Goal: Transaction & Acquisition: Book appointment/travel/reservation

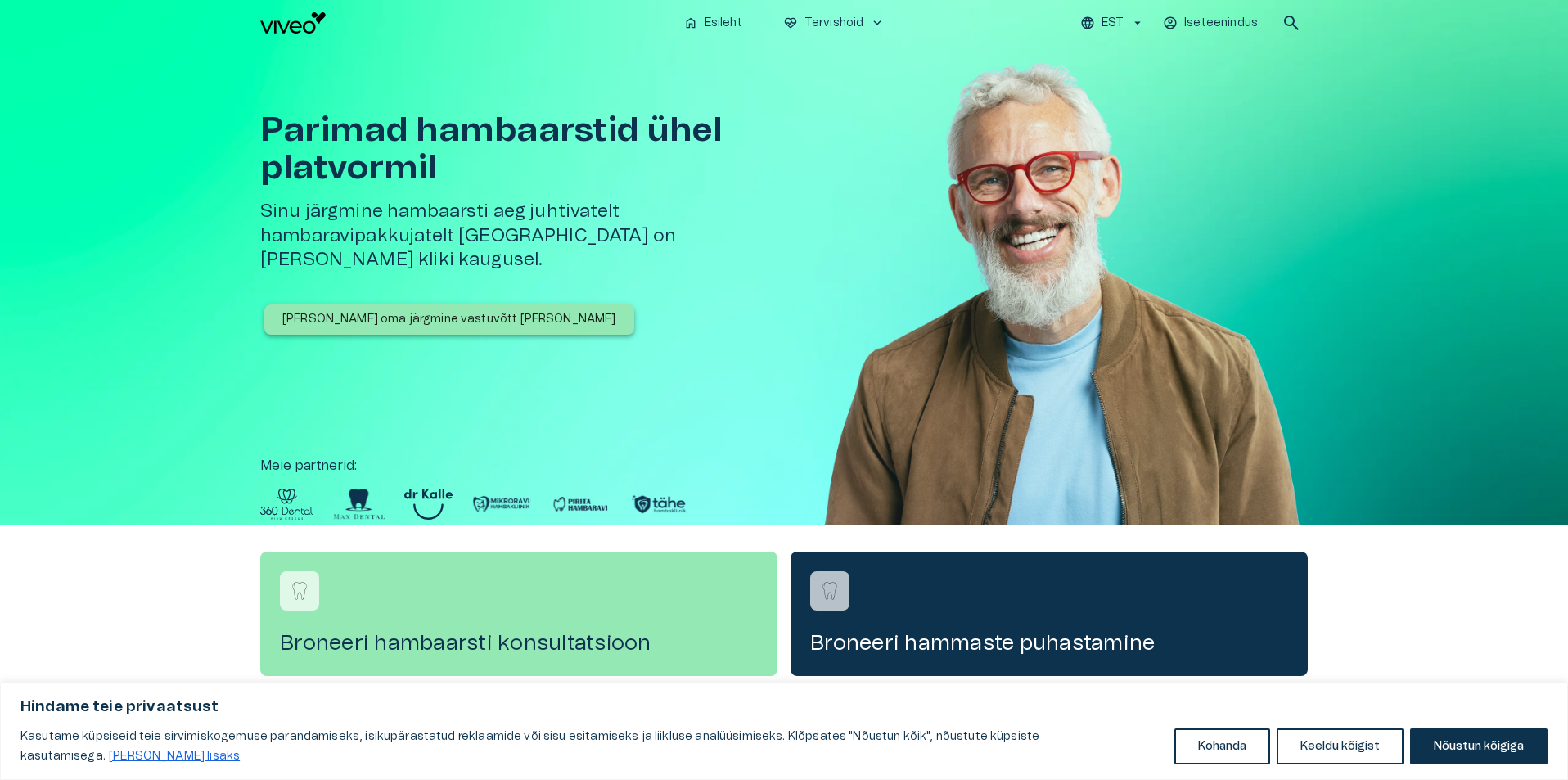
click at [461, 311] on p "[PERSON_NAME] oma järgmine vastuvõtt [PERSON_NAME]" at bounding box center [449, 320] width 334 height 18
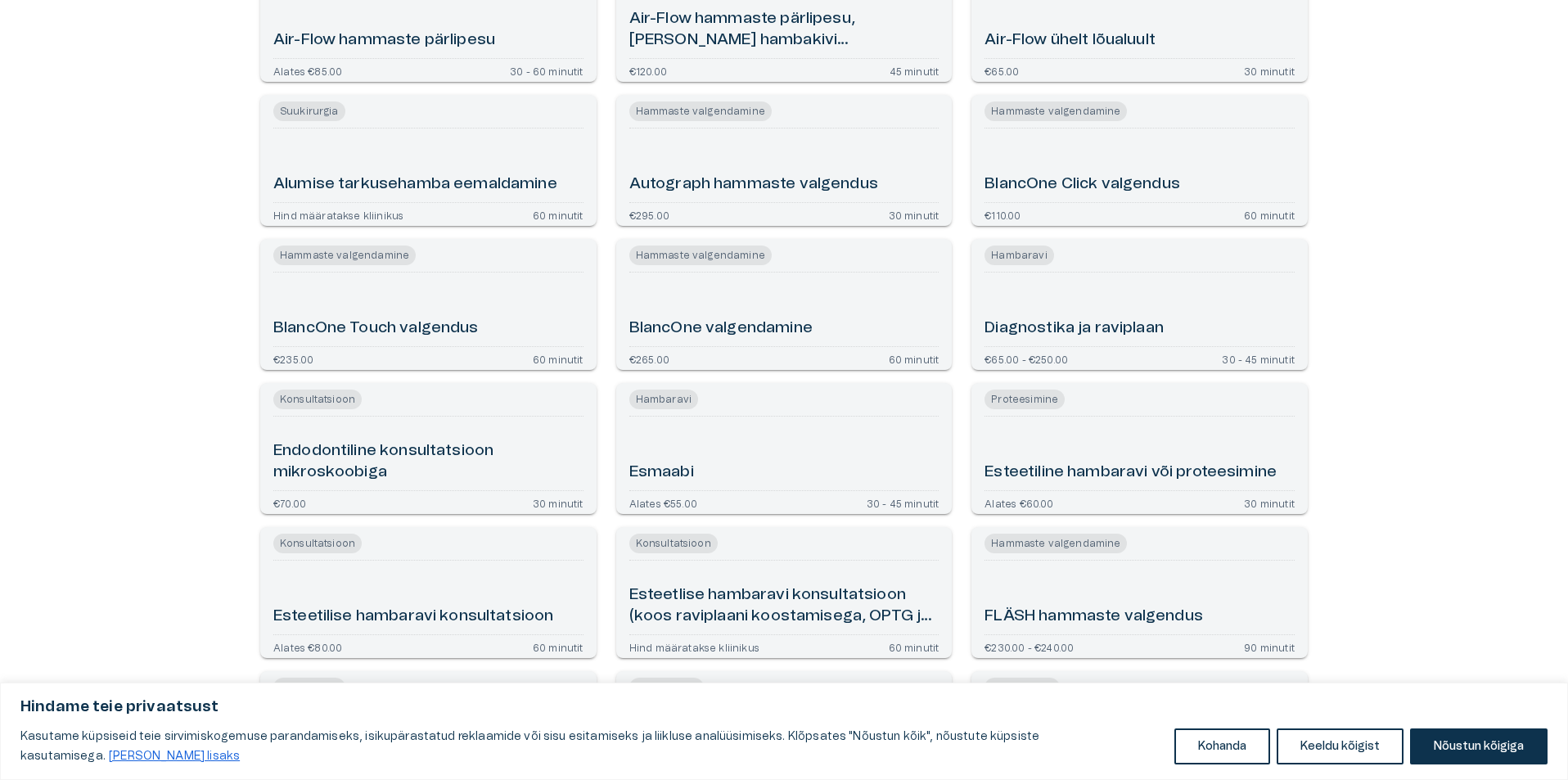
click at [730, 440] on div "Esmaabi" at bounding box center [784, 454] width 310 height 61
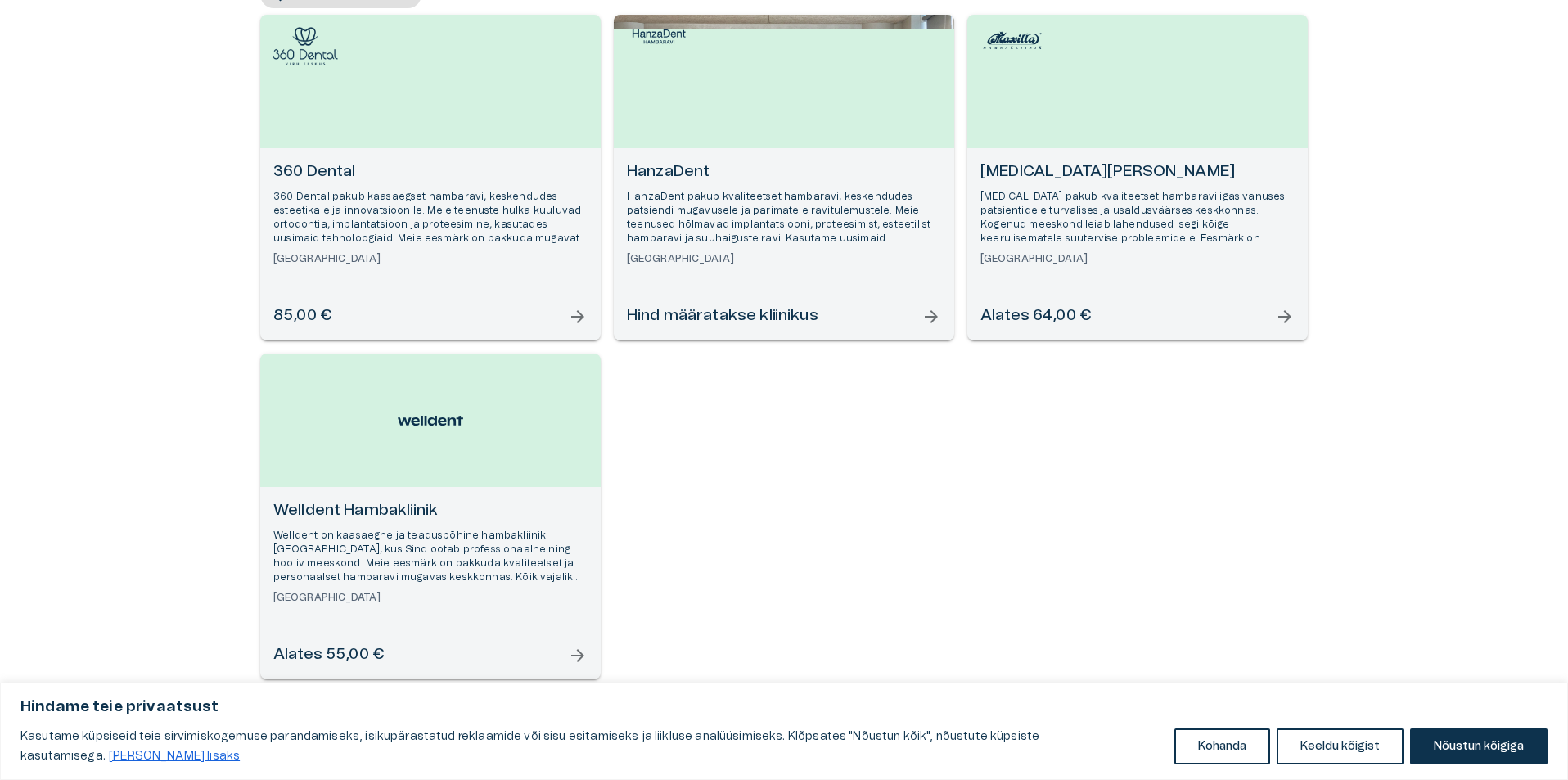
scroll to position [248, 0]
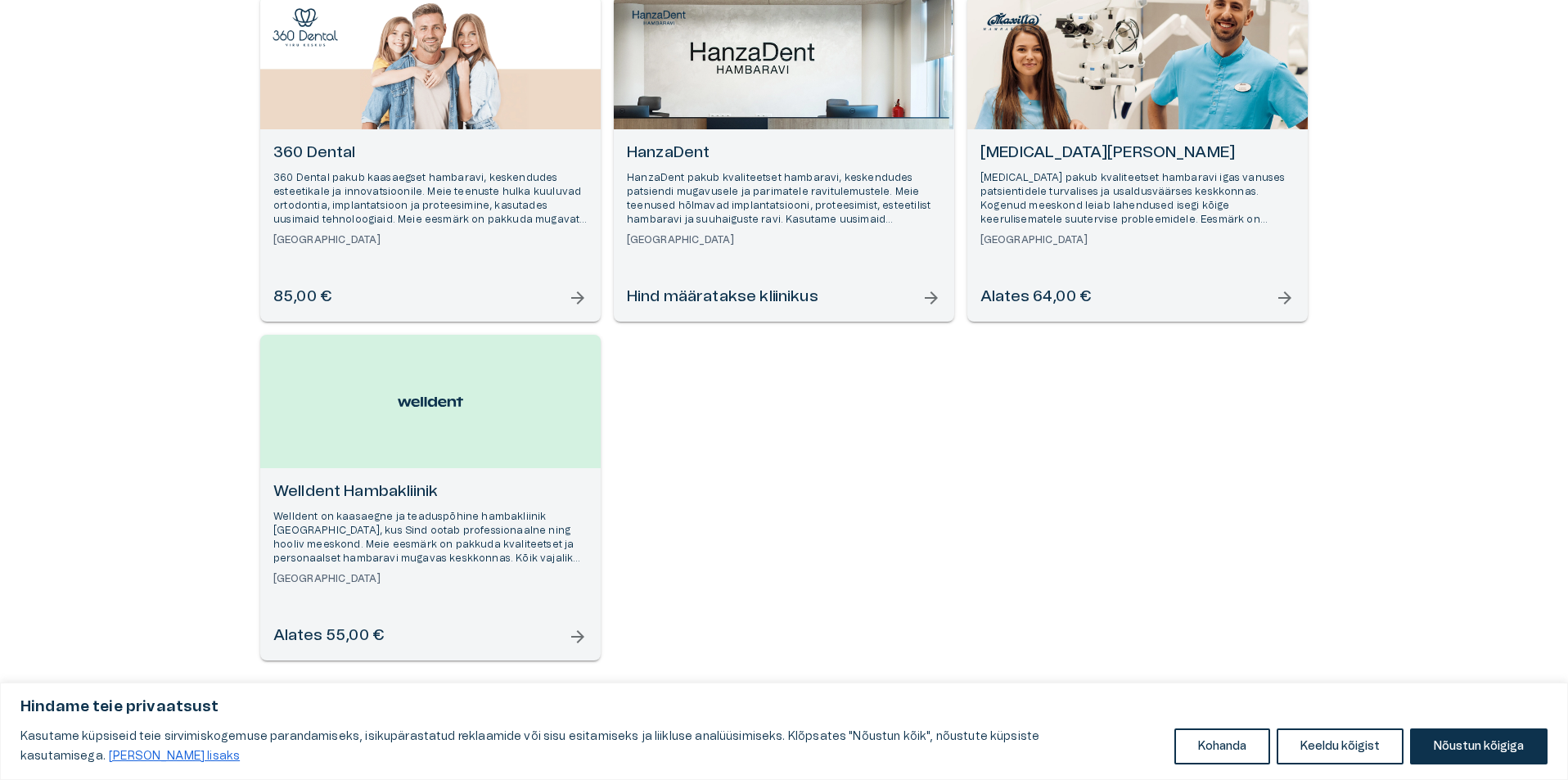
click at [1097, 189] on p "[MEDICAL_DATA] pakub kvaliteetset hambaravi igas vanuses patsientidele turvalis…" at bounding box center [1137, 199] width 314 height 56
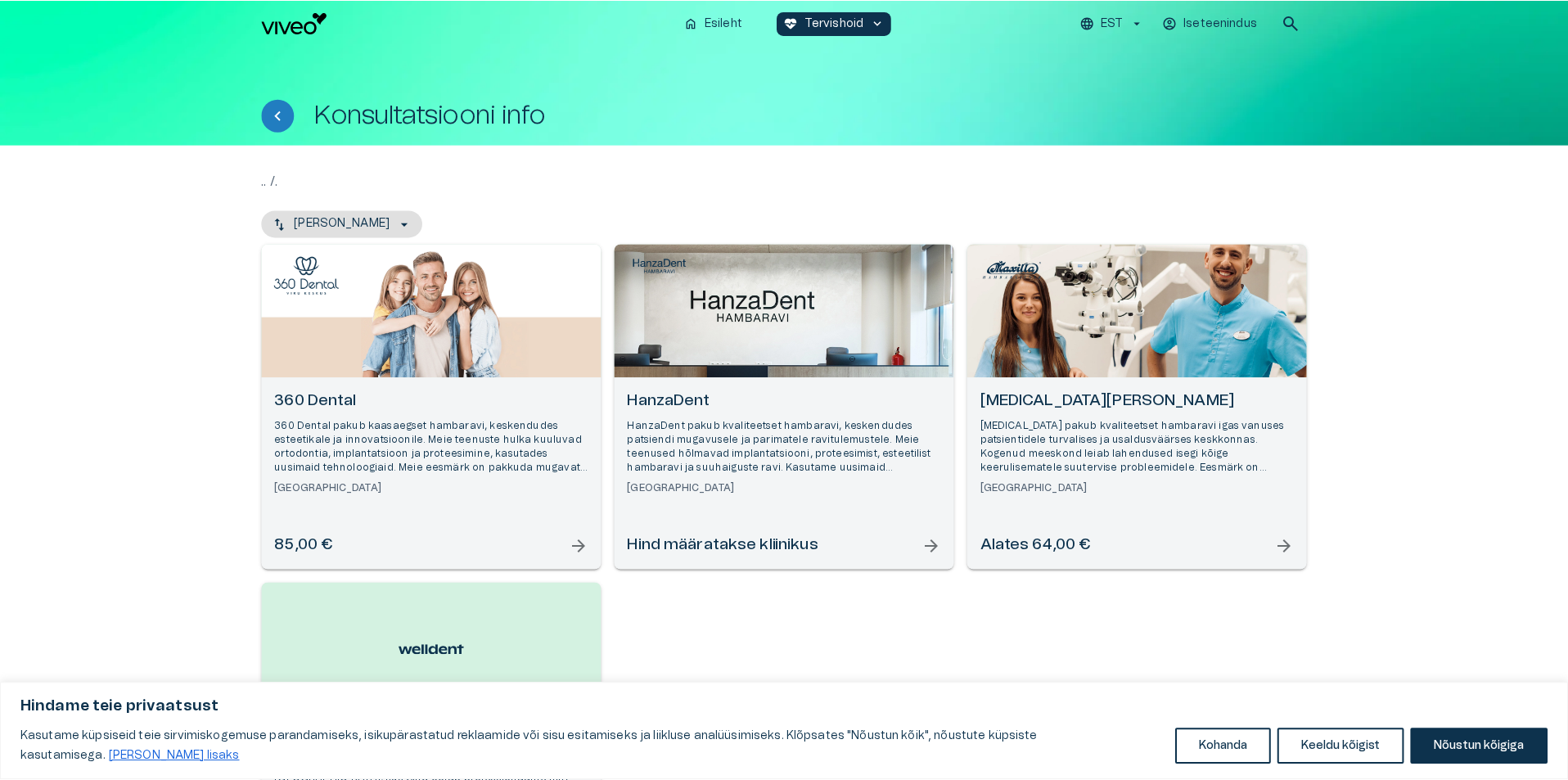
scroll to position [248, 0]
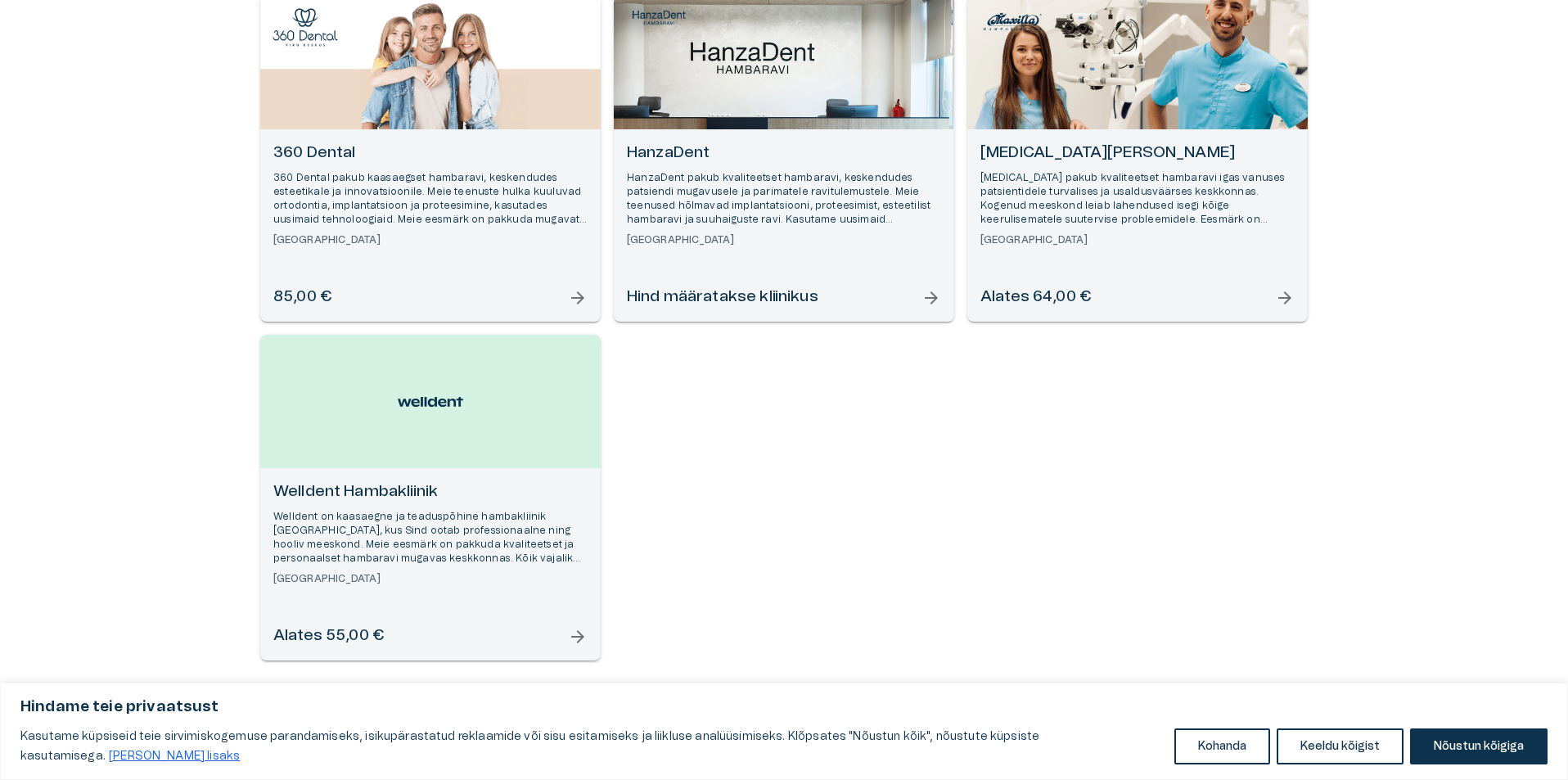
click at [456, 211] on p "360 Dental pakub kaasaegset hambaravi, keskendudes esteetikale ja innovatsiooni…" at bounding box center [431, 199] width 314 height 56
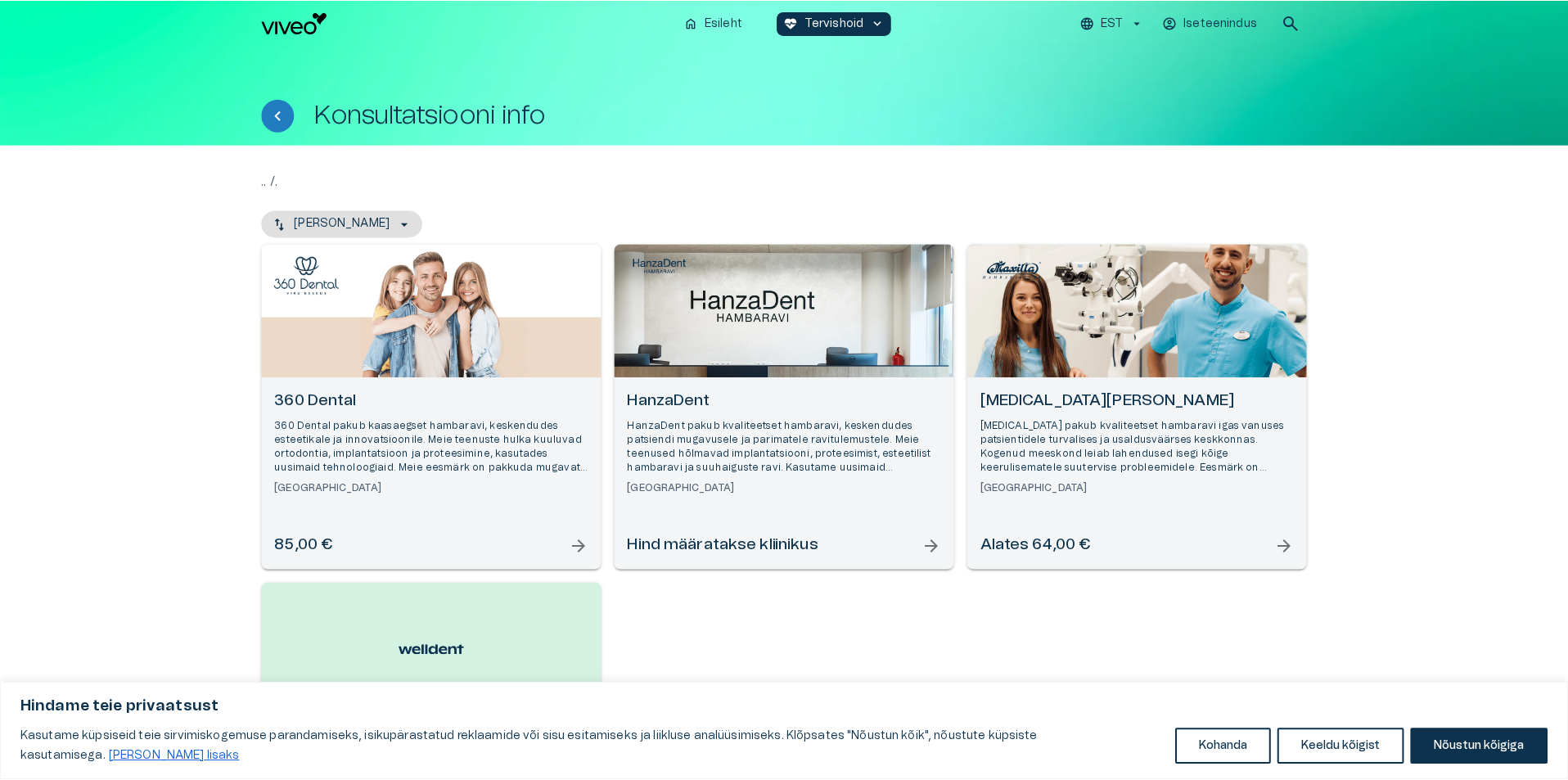
scroll to position [248, 0]
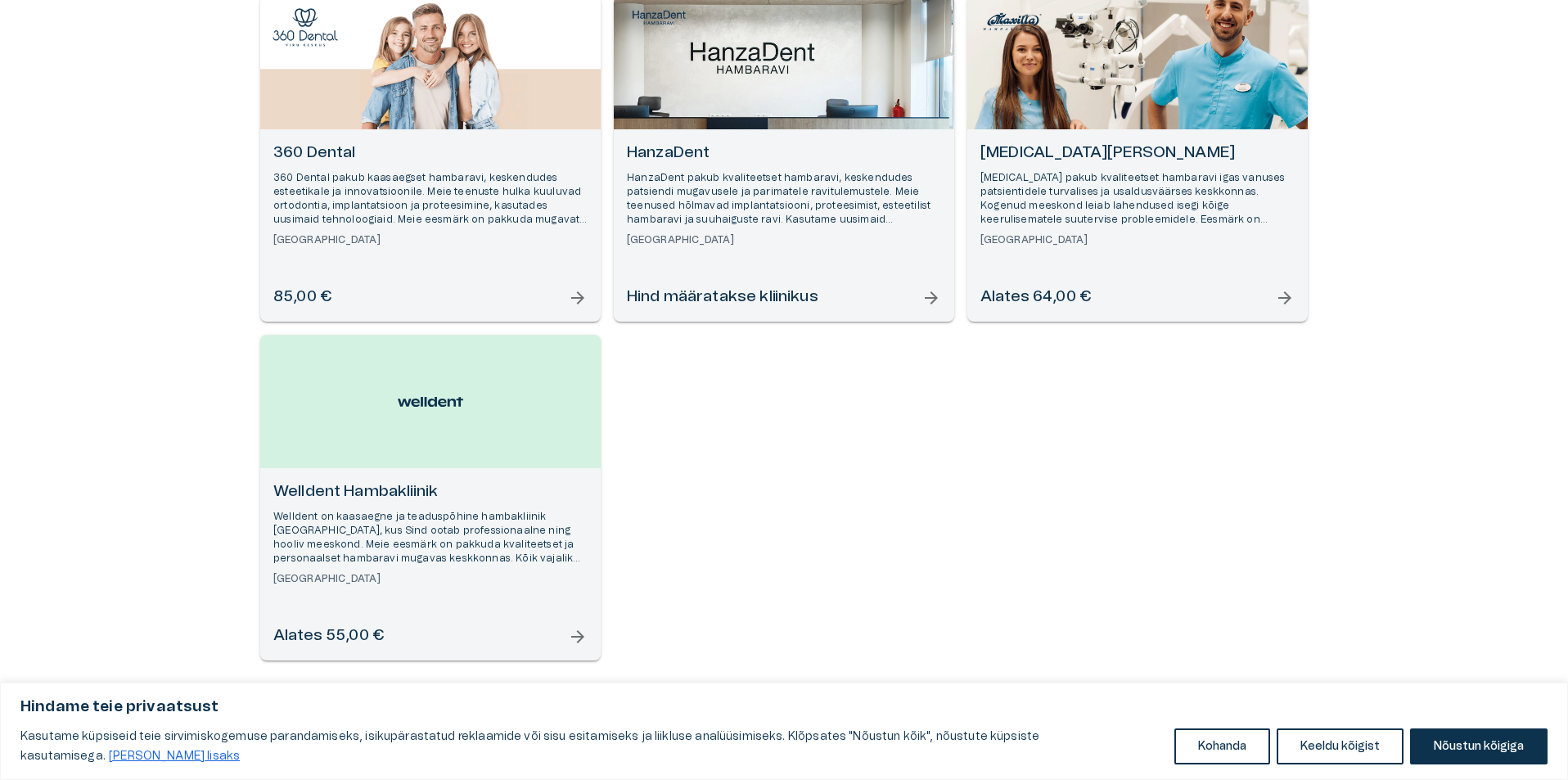
click at [734, 217] on p "HanzaDent pakub kvaliteetset hambaravi, keskendudes patsiendi mugavusele ja par…" at bounding box center [784, 199] width 314 height 56
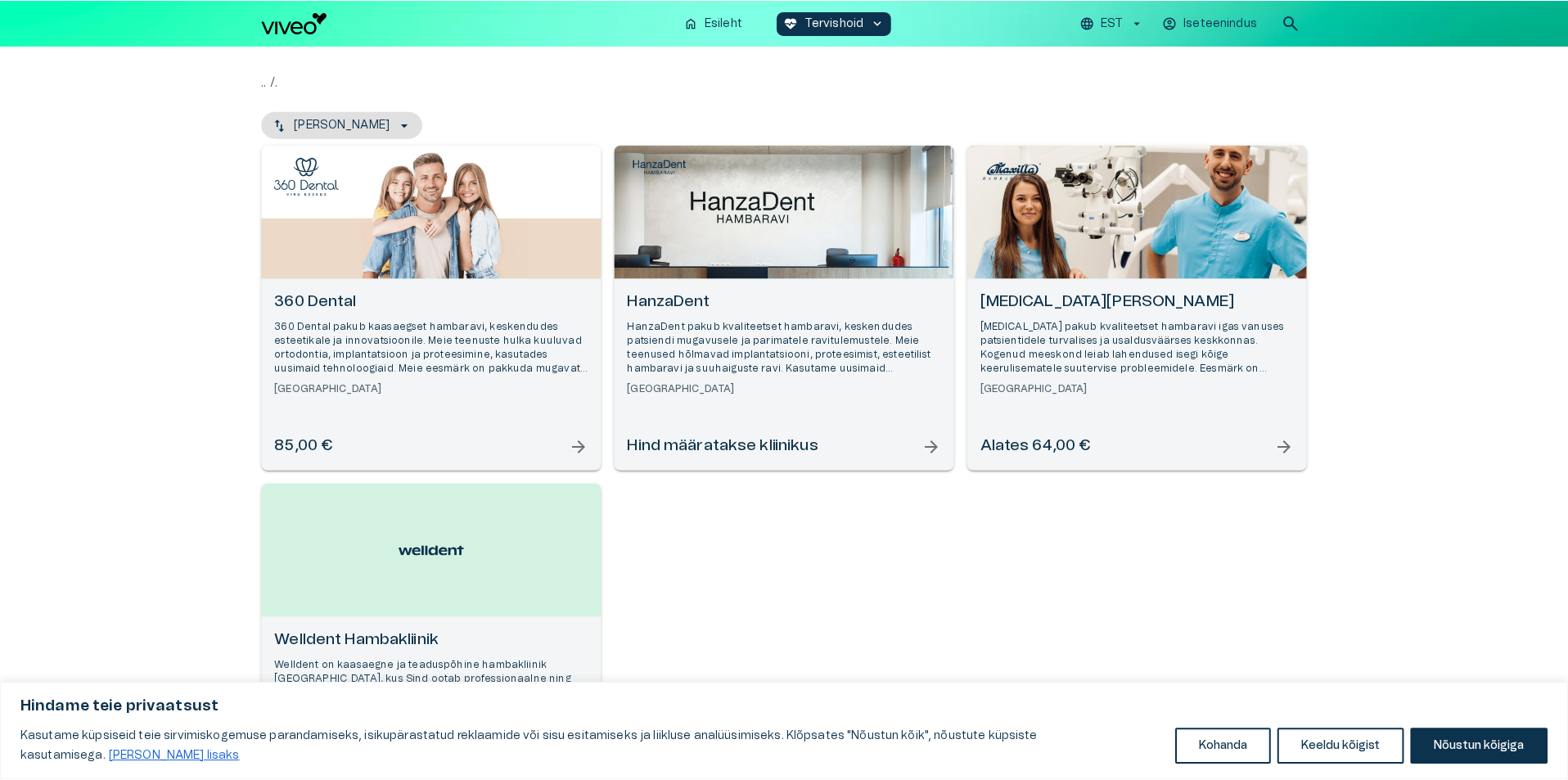
scroll to position [248, 0]
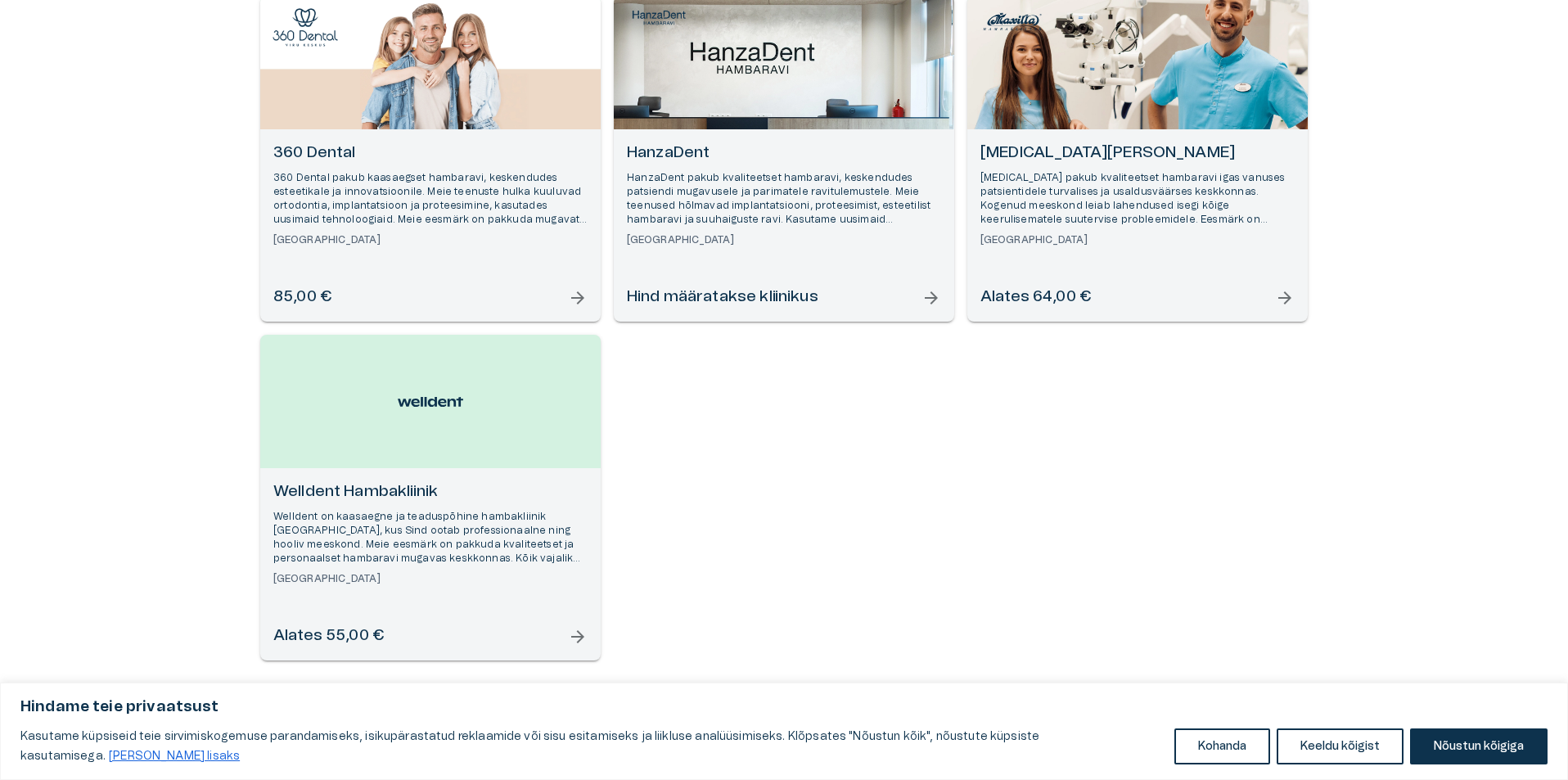
click at [404, 508] on div "Welldent Hambakliinik Welldent on kaasaegne ja teaduspõhine hambakliinik [GEOGR…" at bounding box center [431, 533] width 314 height 104
